Goal: Information Seeking & Learning: Learn about a topic

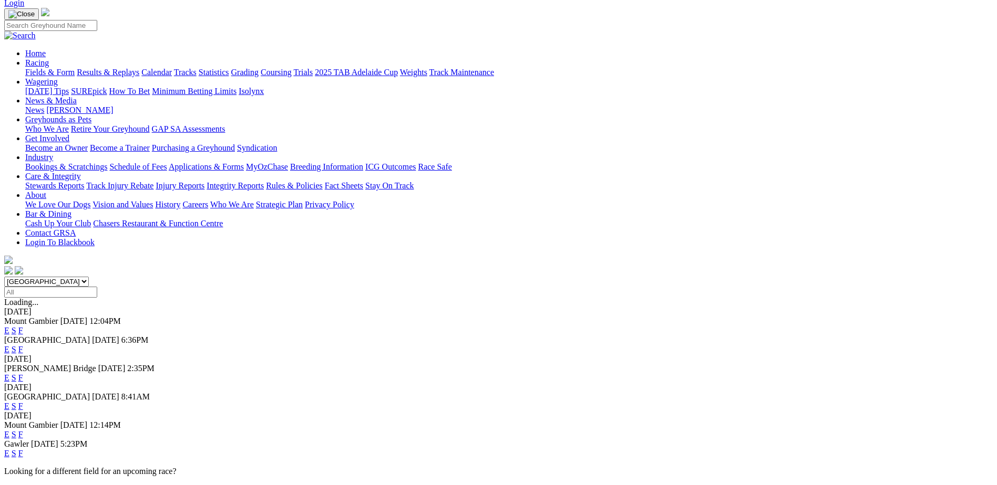
scroll to position [53, 0]
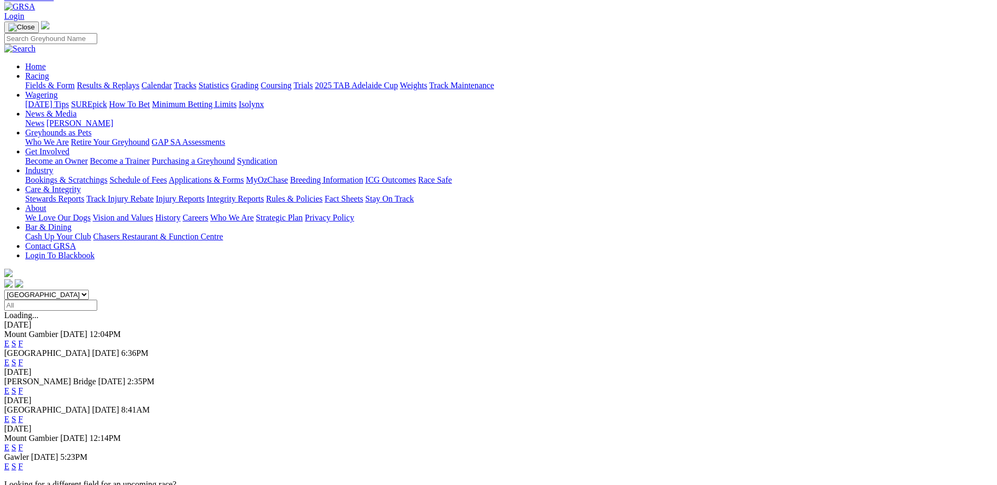
click at [23, 358] on link "F" at bounding box center [20, 362] width 5 height 9
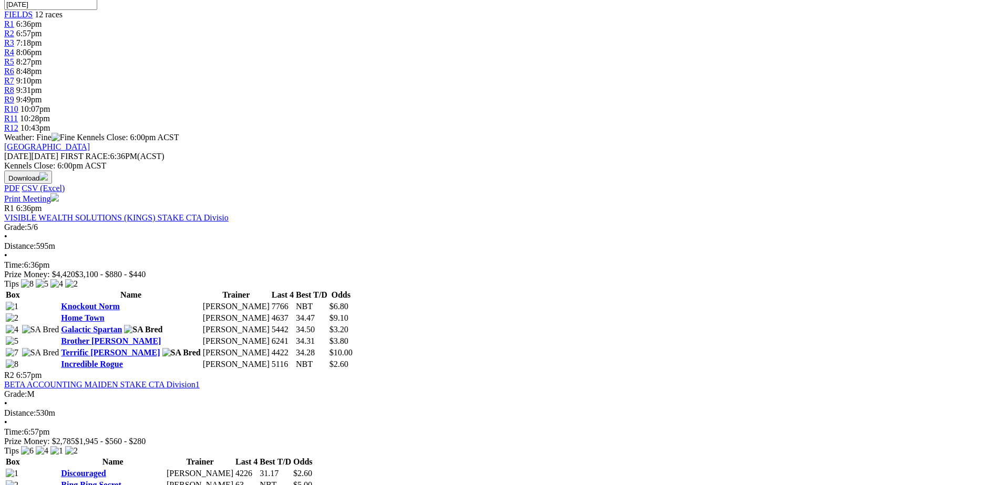
scroll to position [355, 0]
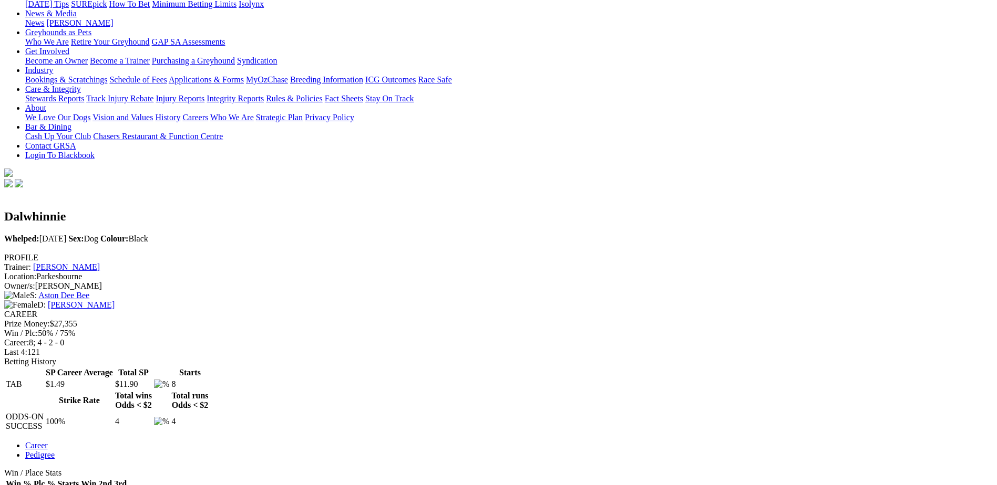
scroll to position [158, 0]
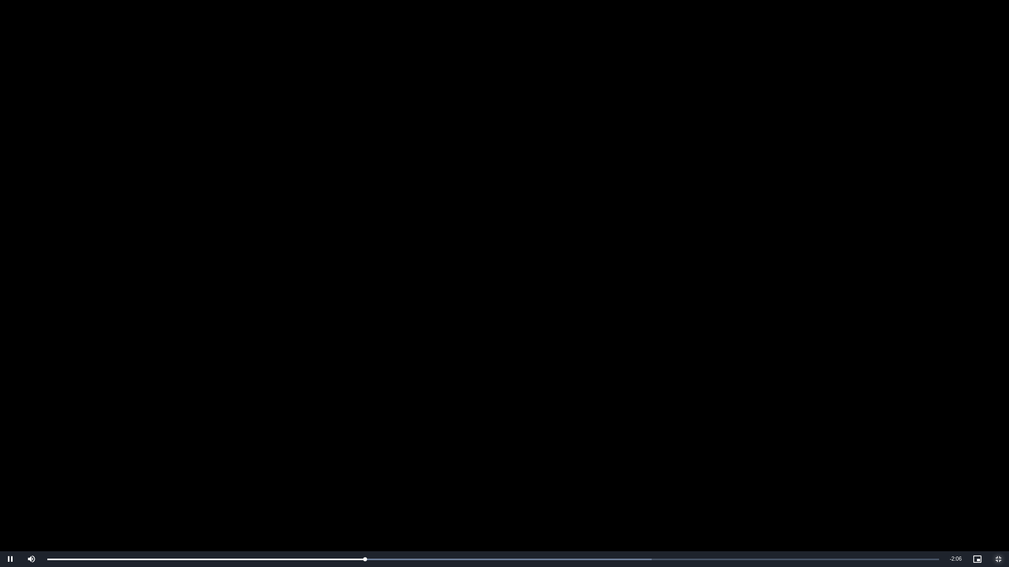
click at [996, 485] on span "Video Player" at bounding box center [998, 559] width 21 height 0
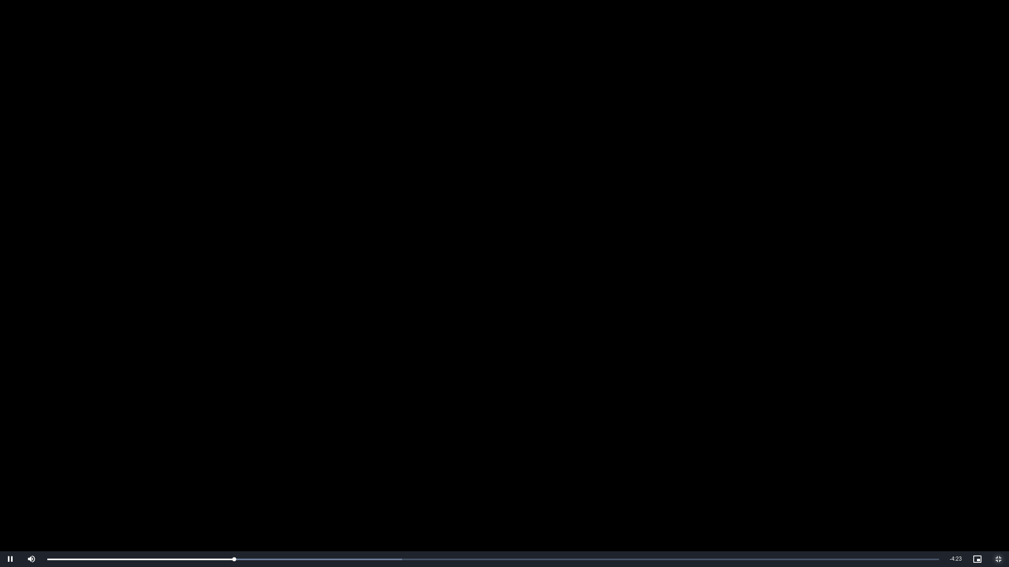
click at [996, 485] on span "Video Player" at bounding box center [998, 559] width 21 height 0
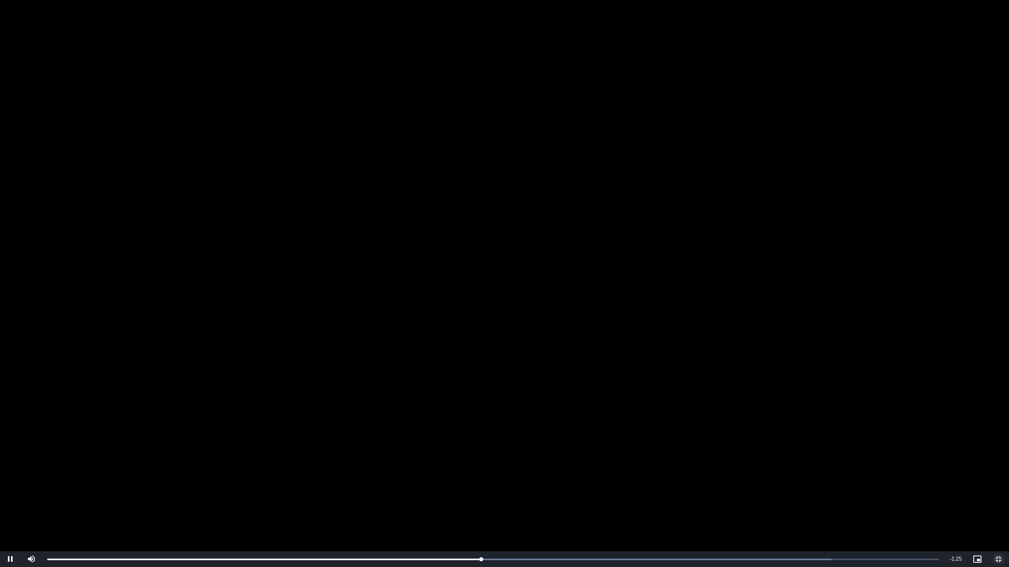
click at [996, 485] on span "Video Player" at bounding box center [998, 559] width 21 height 0
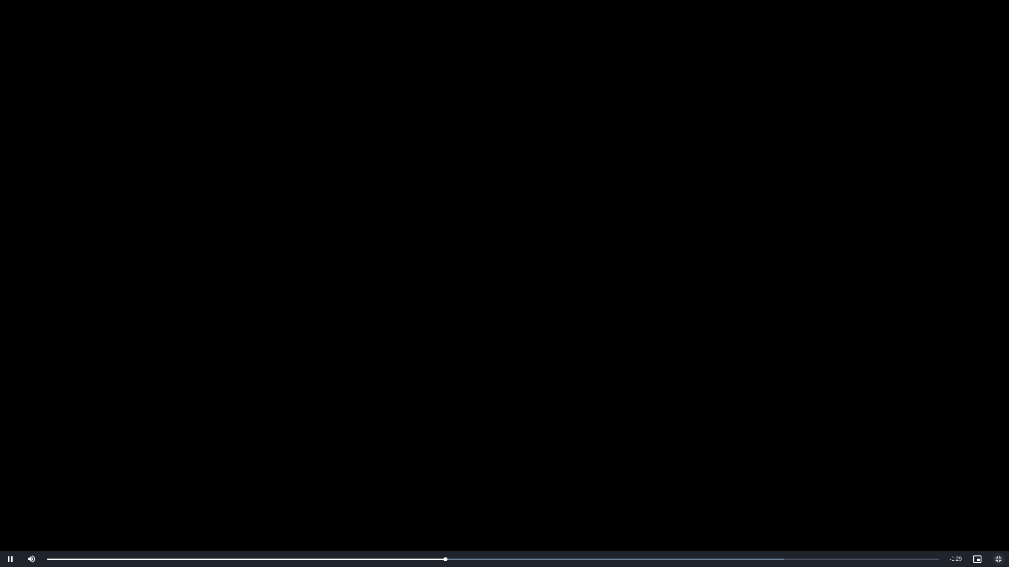
click at [996, 485] on span "Video Player" at bounding box center [998, 559] width 21 height 0
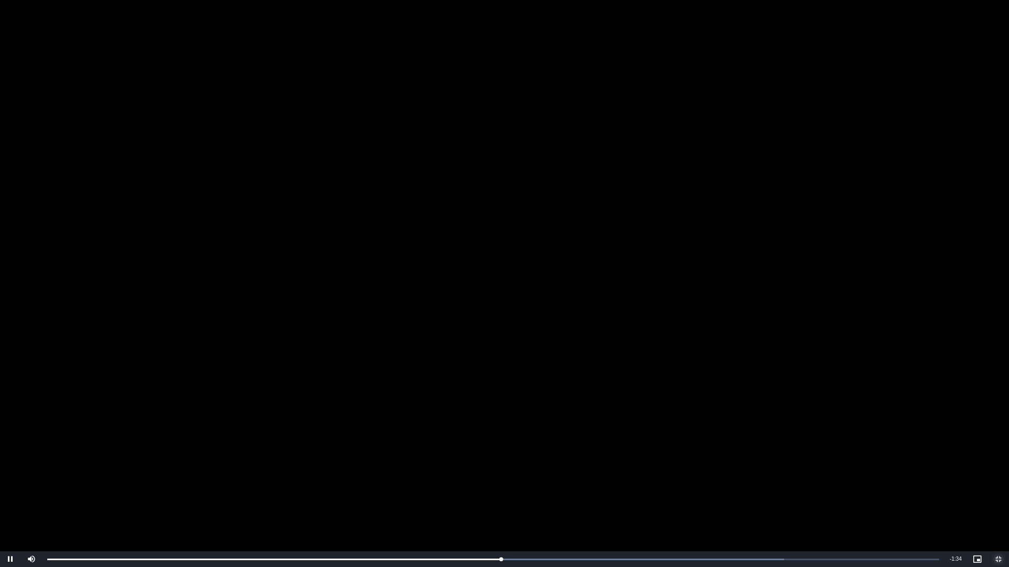
click at [996, 485] on span "Video Player" at bounding box center [998, 559] width 21 height 0
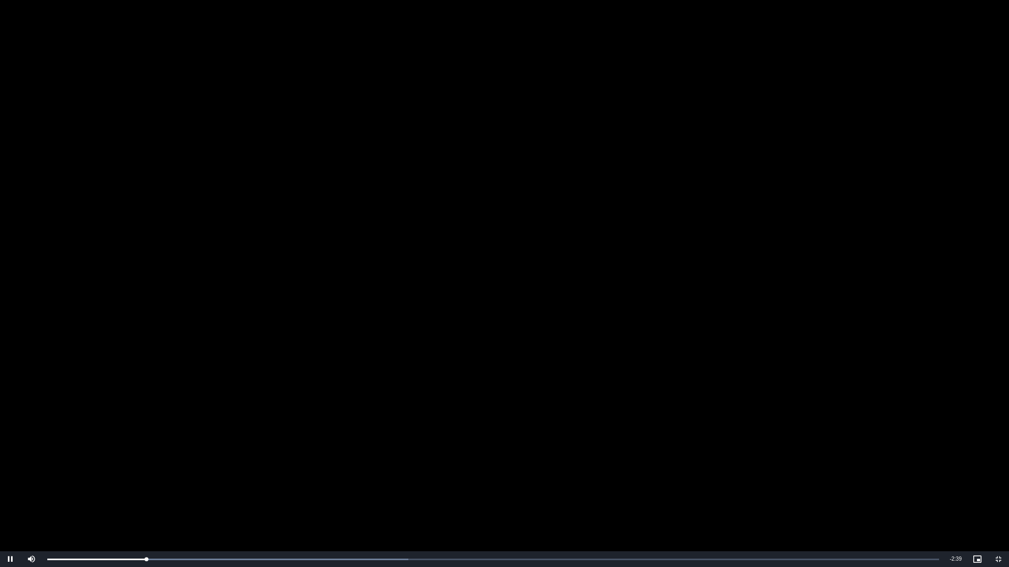
click at [535, 361] on video "To view this video please enable JavaScript, and consider upgrading to a web br…" at bounding box center [504, 283] width 1009 height 567
click at [886, 455] on video "To view this video please enable JavaScript, and consider upgrading to a web br…" at bounding box center [504, 283] width 1009 height 567
click at [648, 397] on video "To view this video please enable JavaScript, and consider upgrading to a web br…" at bounding box center [504, 283] width 1009 height 567
click at [995, 485] on span "Video Player" at bounding box center [998, 559] width 21 height 0
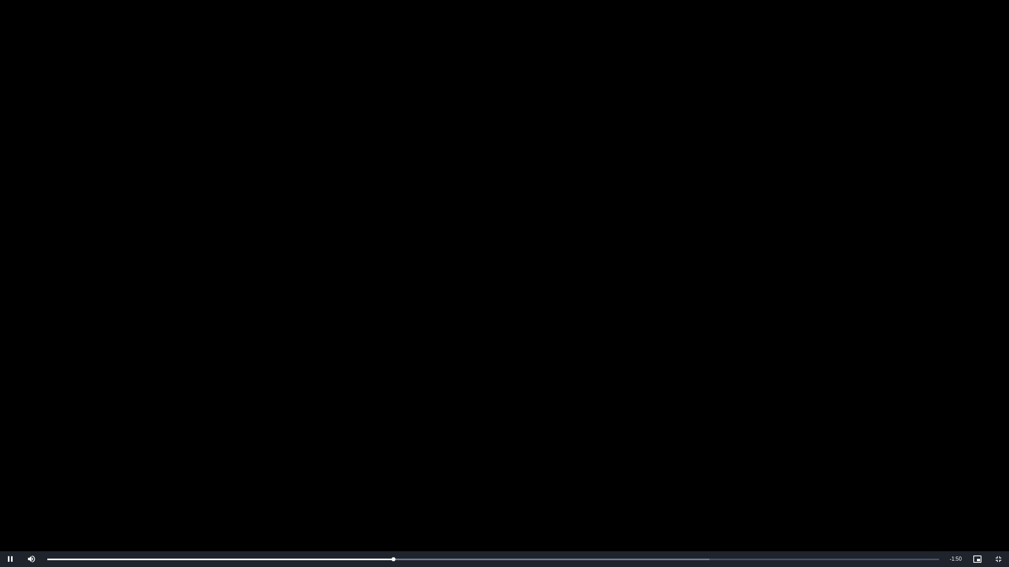
click at [470, 409] on video "To view this video please enable JavaScript, and consider upgrading to a web br…" at bounding box center [504, 283] width 1009 height 567
click at [996, 485] on span "Video Player" at bounding box center [998, 559] width 21 height 0
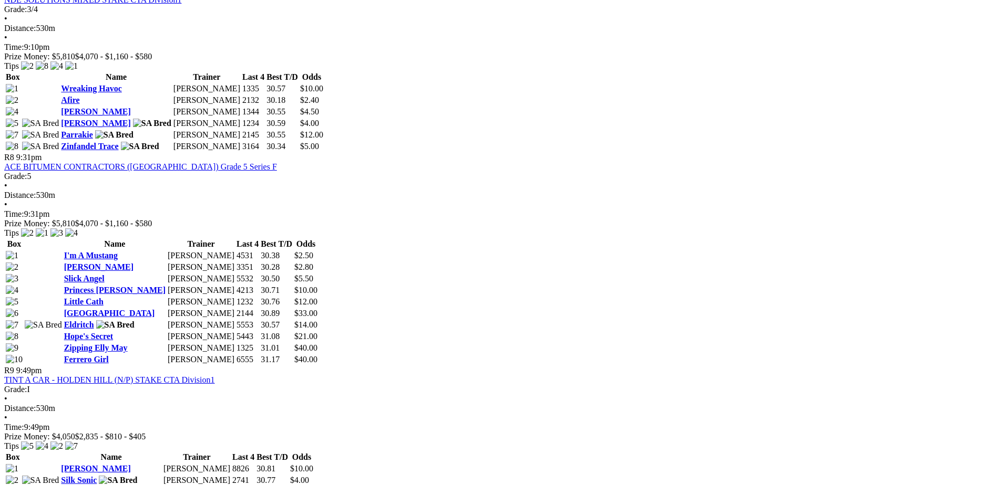
scroll to position [1668, 0]
